Goal: Transaction & Acquisition: Book appointment/travel/reservation

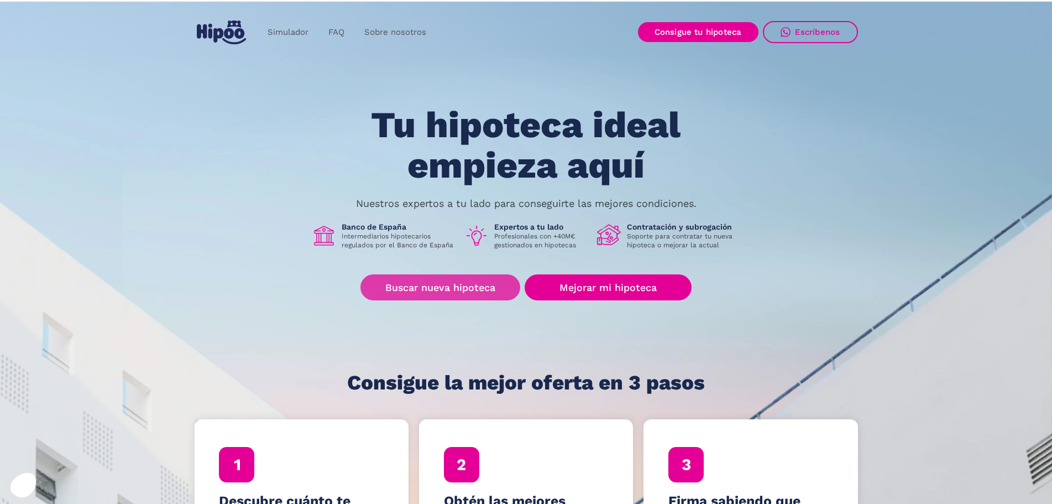
click at [424, 284] on link "Buscar nueva hipoteca" at bounding box center [441, 287] width 160 height 26
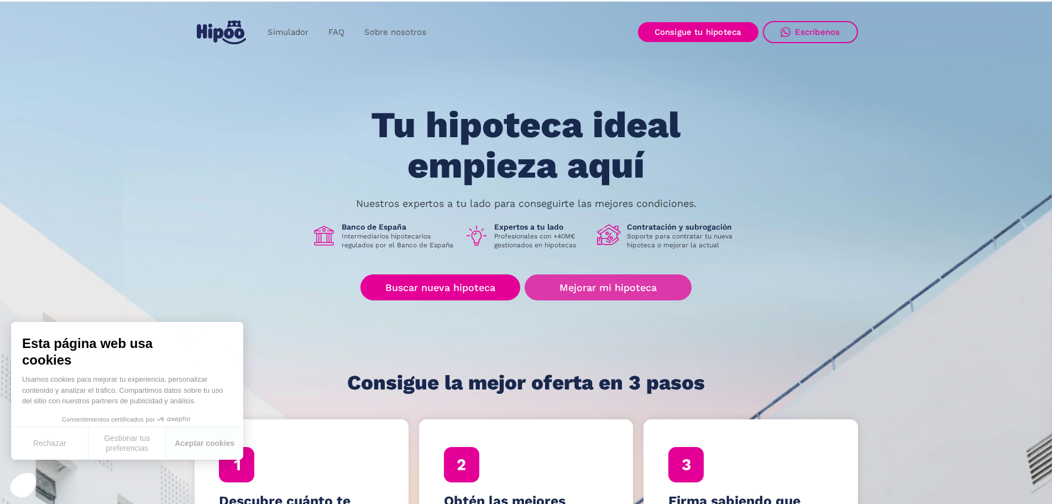
click at [653, 281] on link "Mejorar mi hipoteca" at bounding box center [608, 287] width 166 height 26
